Goal: Information Seeking & Learning: Compare options

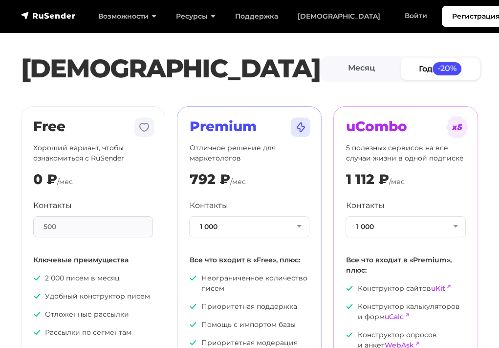
click at [437, 68] on span "-20%" at bounding box center [447, 68] width 29 height 13
click at [358, 68] on link "Месяц" at bounding box center [361, 69] width 79 height 22
click at [437, 68] on span "-20%" at bounding box center [447, 68] width 29 height 13
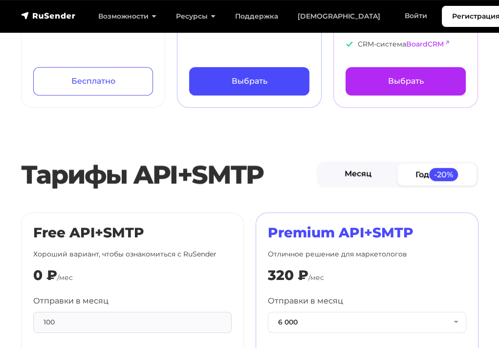
click at [358, 174] on link "Месяц" at bounding box center [358, 174] width 79 height 22
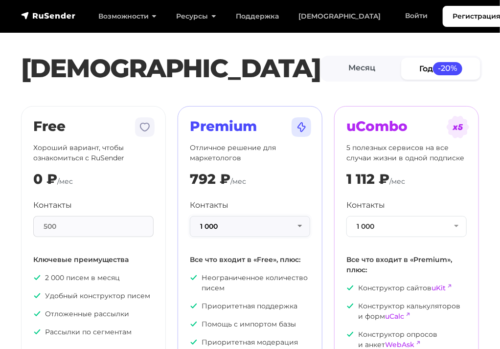
click at [250, 226] on button "1 000" at bounding box center [250, 226] width 120 height 21
